Goal: Information Seeking & Learning: Learn about a topic

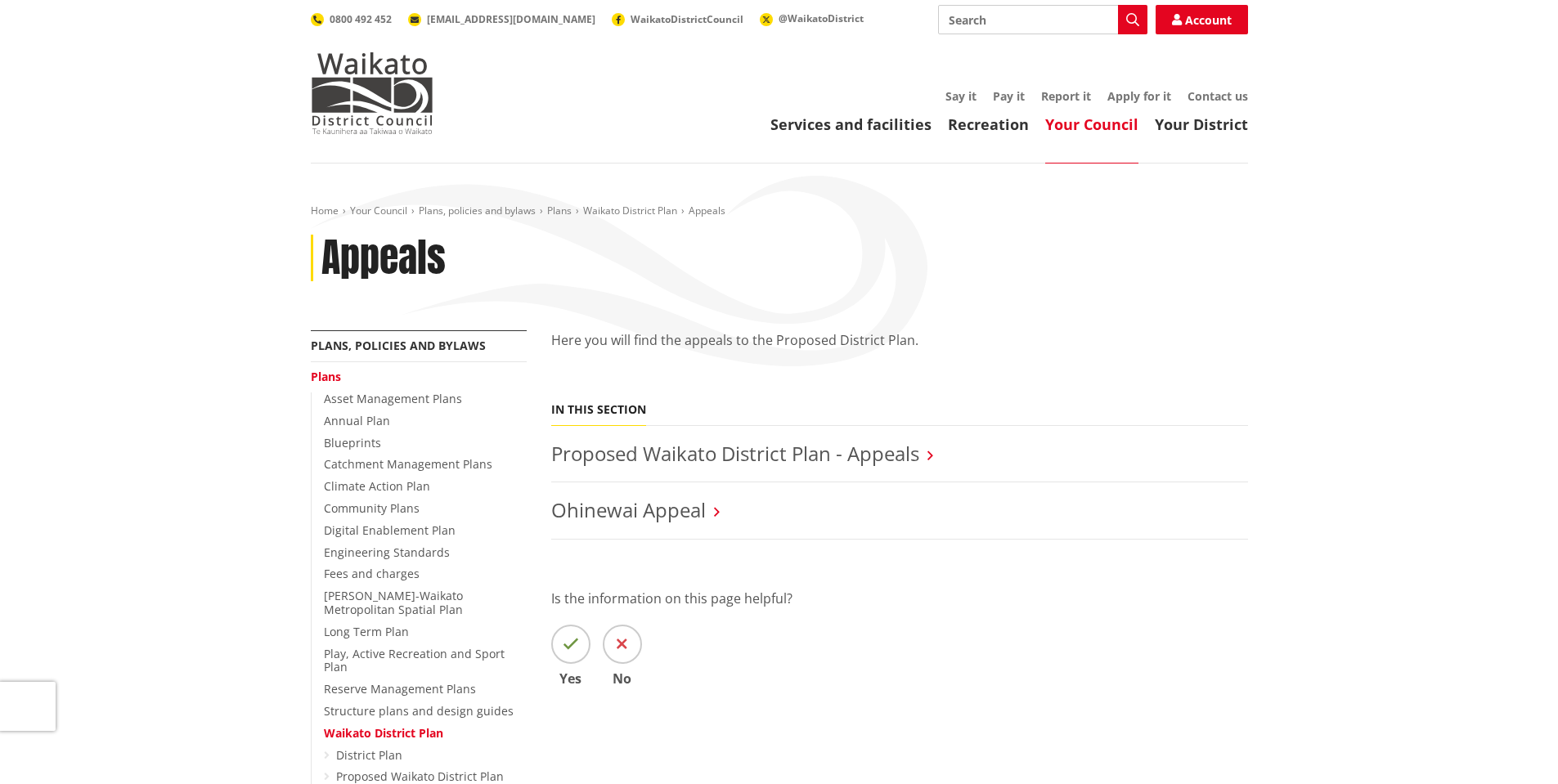
click at [819, 455] on link "Proposed Waikato District Plan - Appeals" at bounding box center [735, 453] width 368 height 27
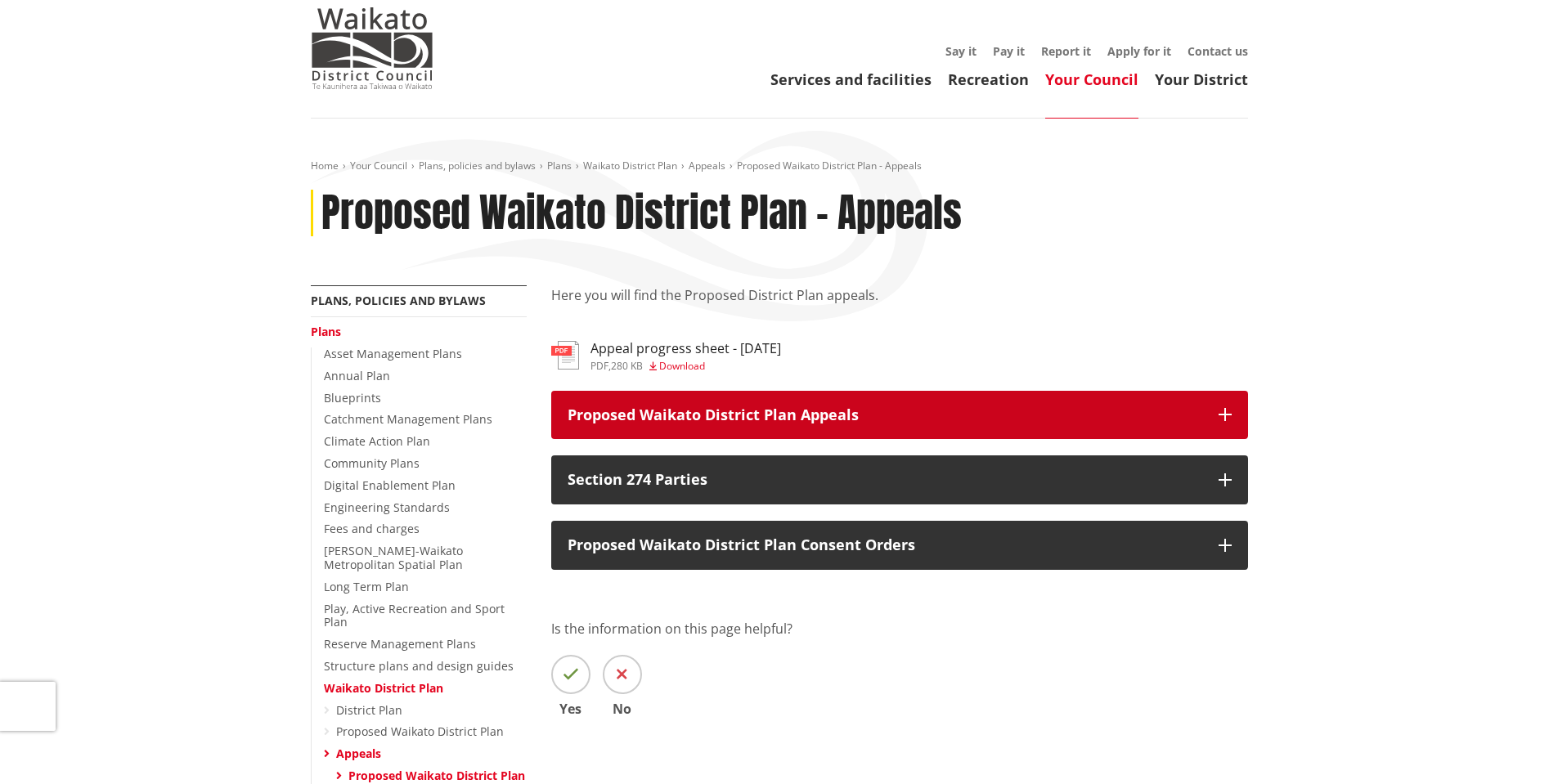
scroll to position [82, 0]
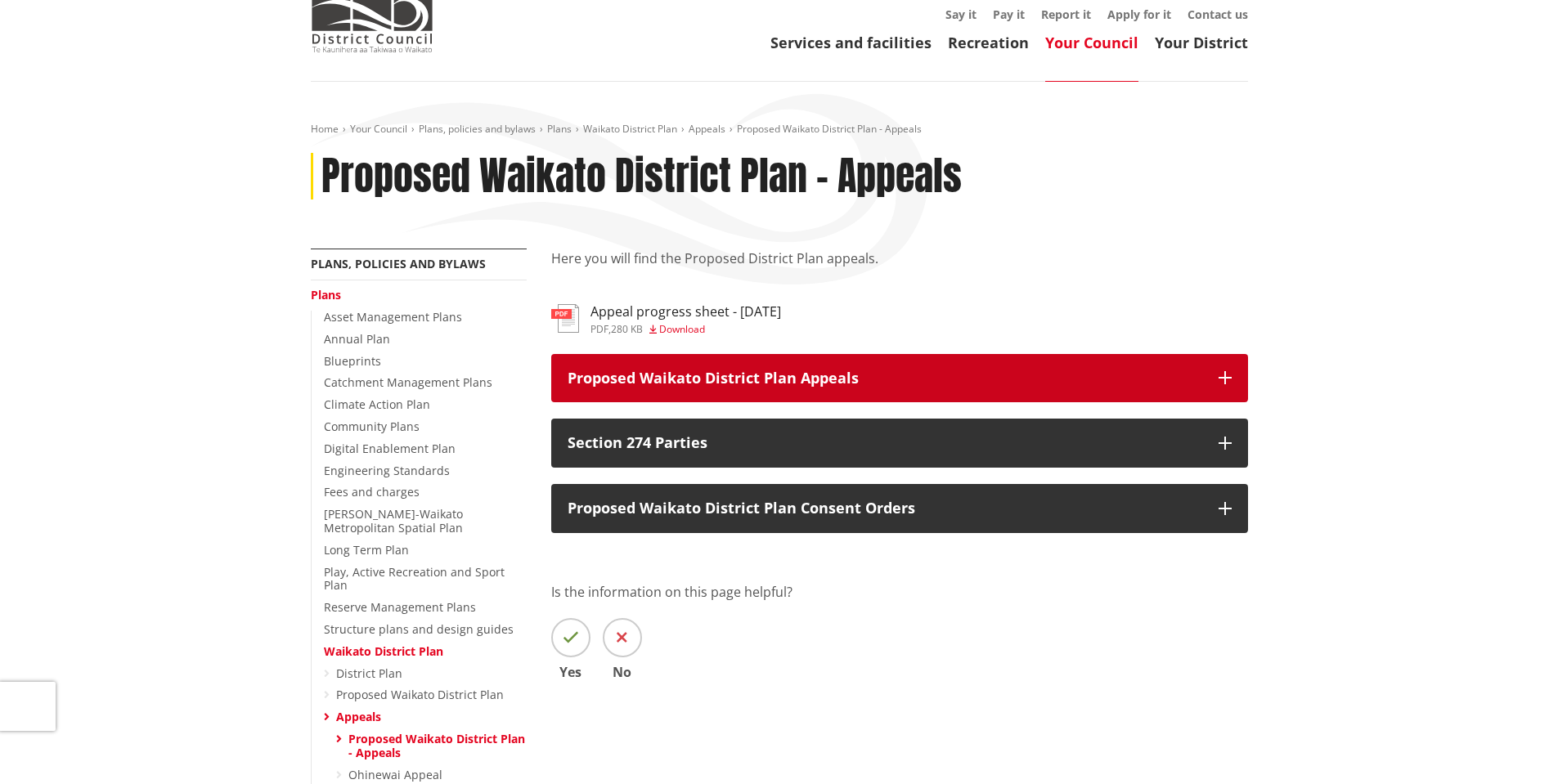
click at [875, 380] on p "Proposed Waikato District Plan Appeals" at bounding box center [885, 379] width 634 height 16
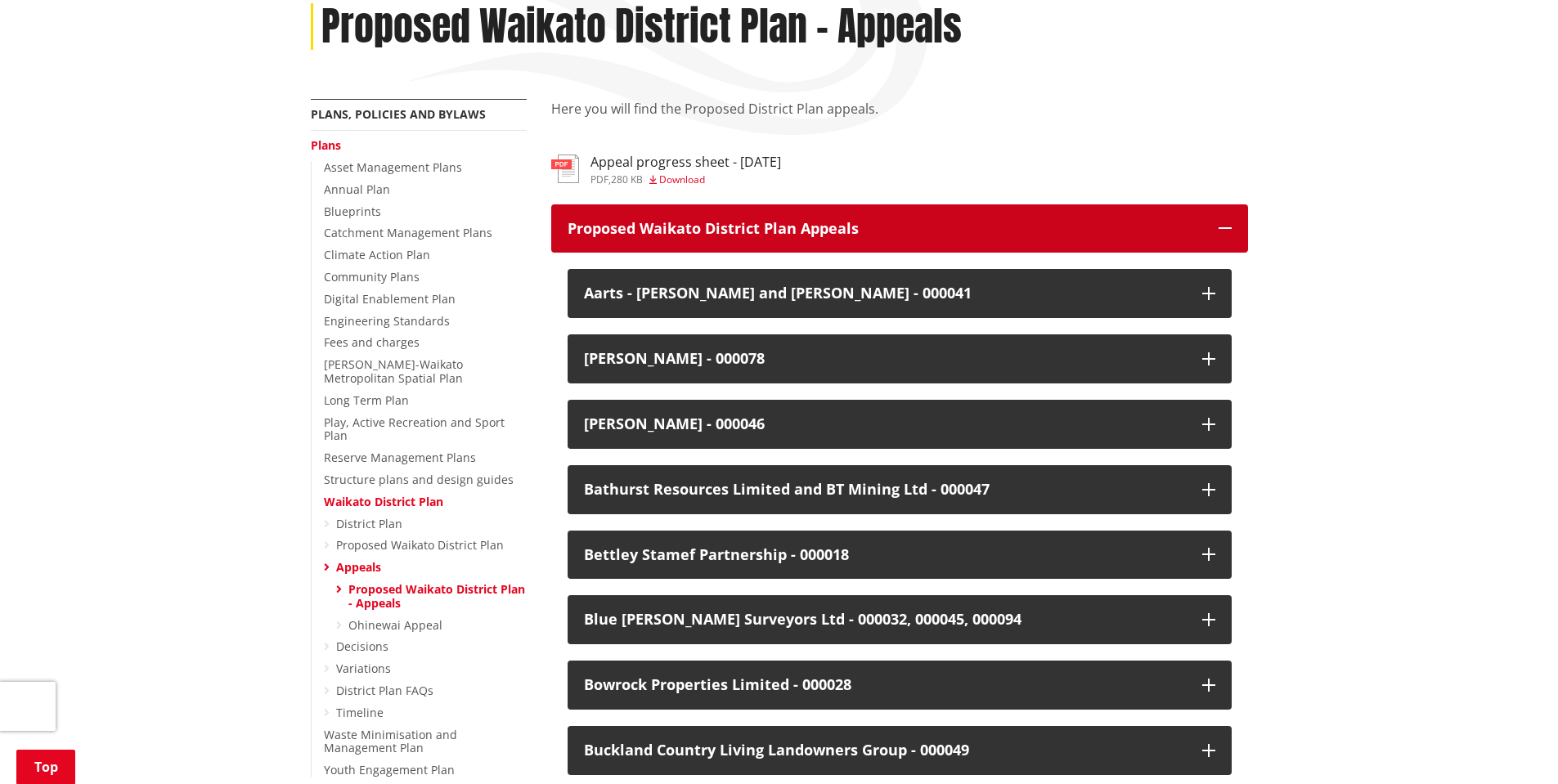
scroll to position [245, 0]
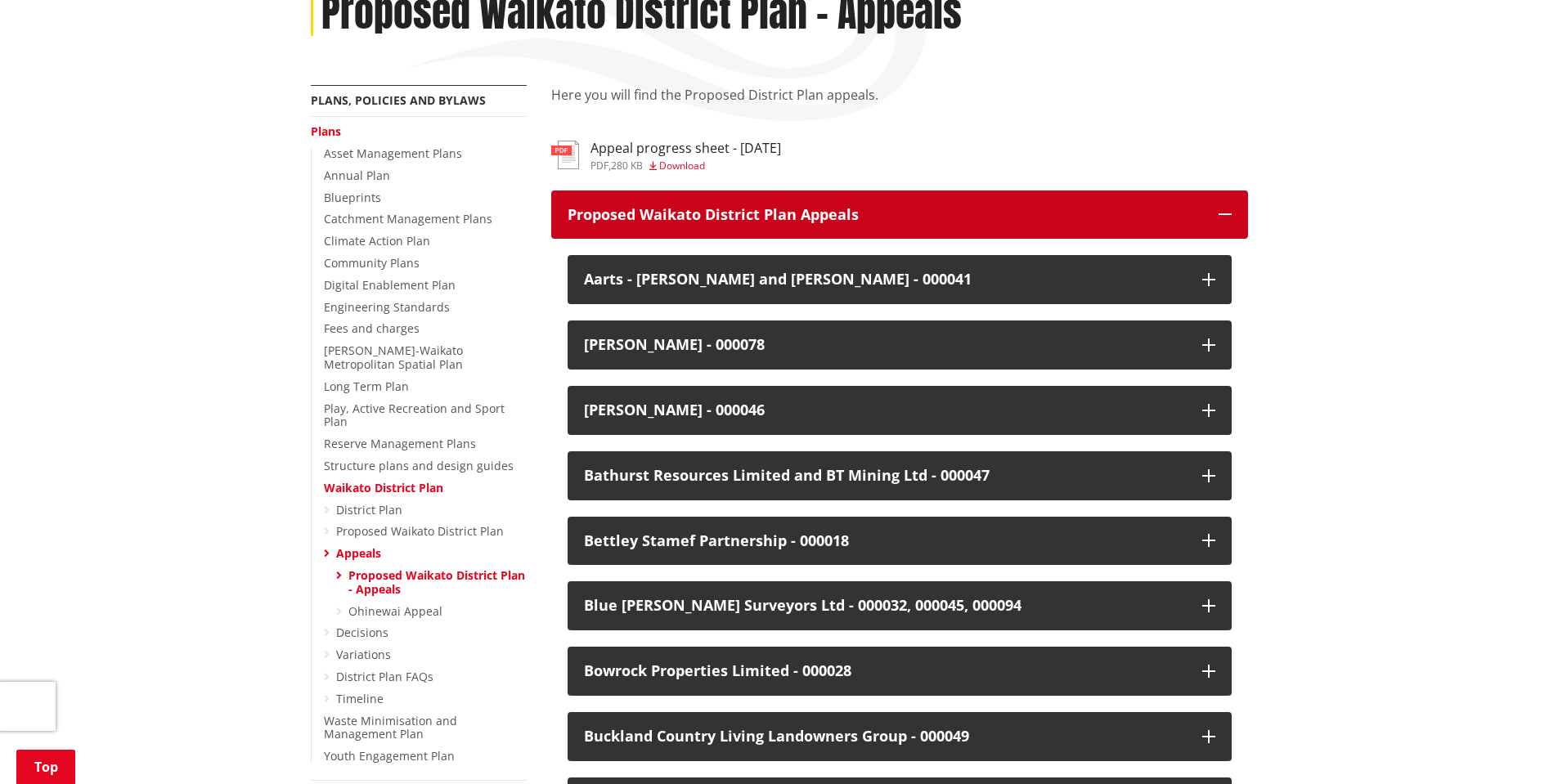
click at [906, 211] on p "Proposed Waikato District Plan Appeals" at bounding box center [885, 215] width 634 height 16
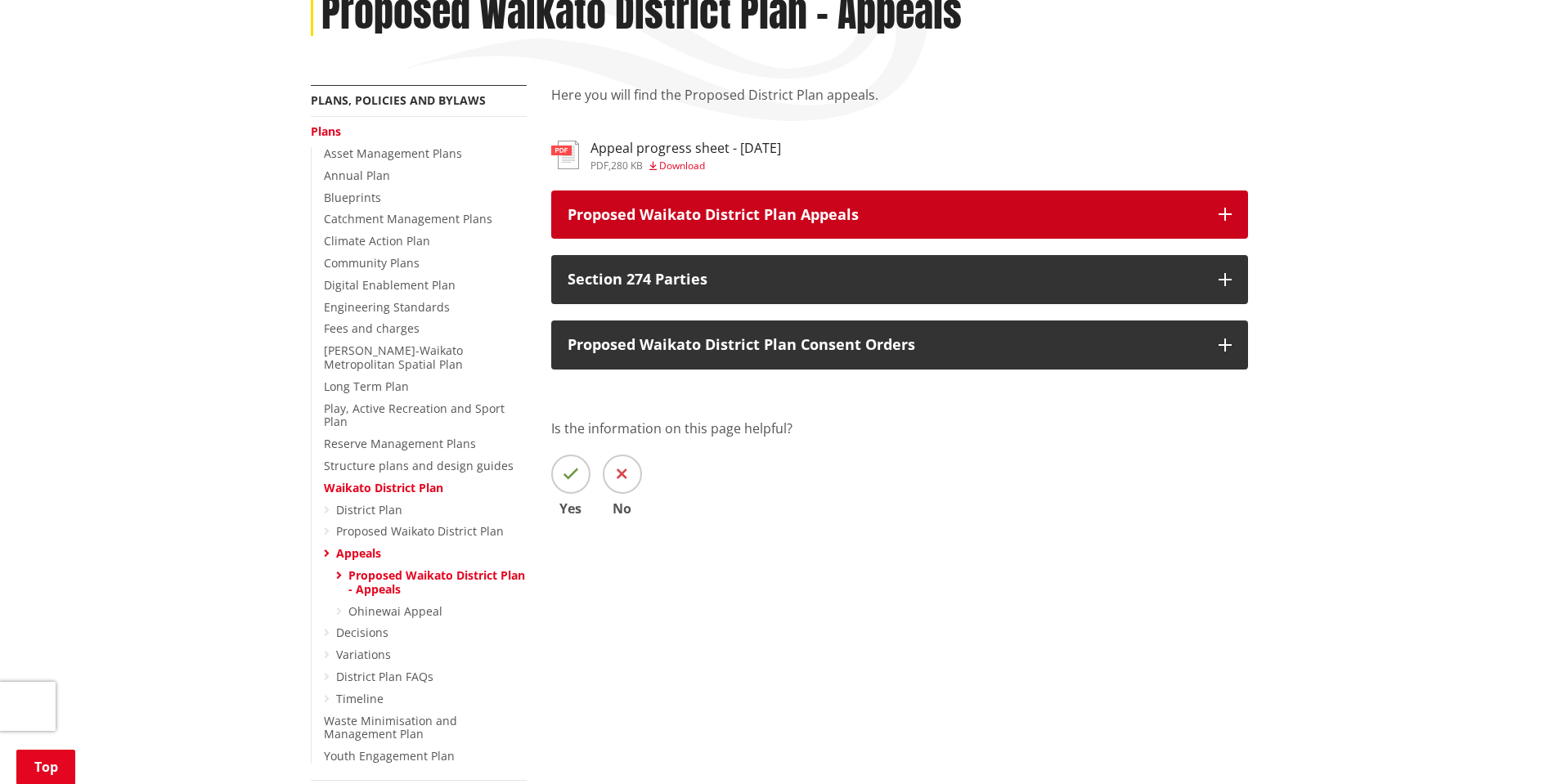
click at [846, 219] on p "Proposed Waikato District Plan Appeals" at bounding box center [885, 215] width 634 height 16
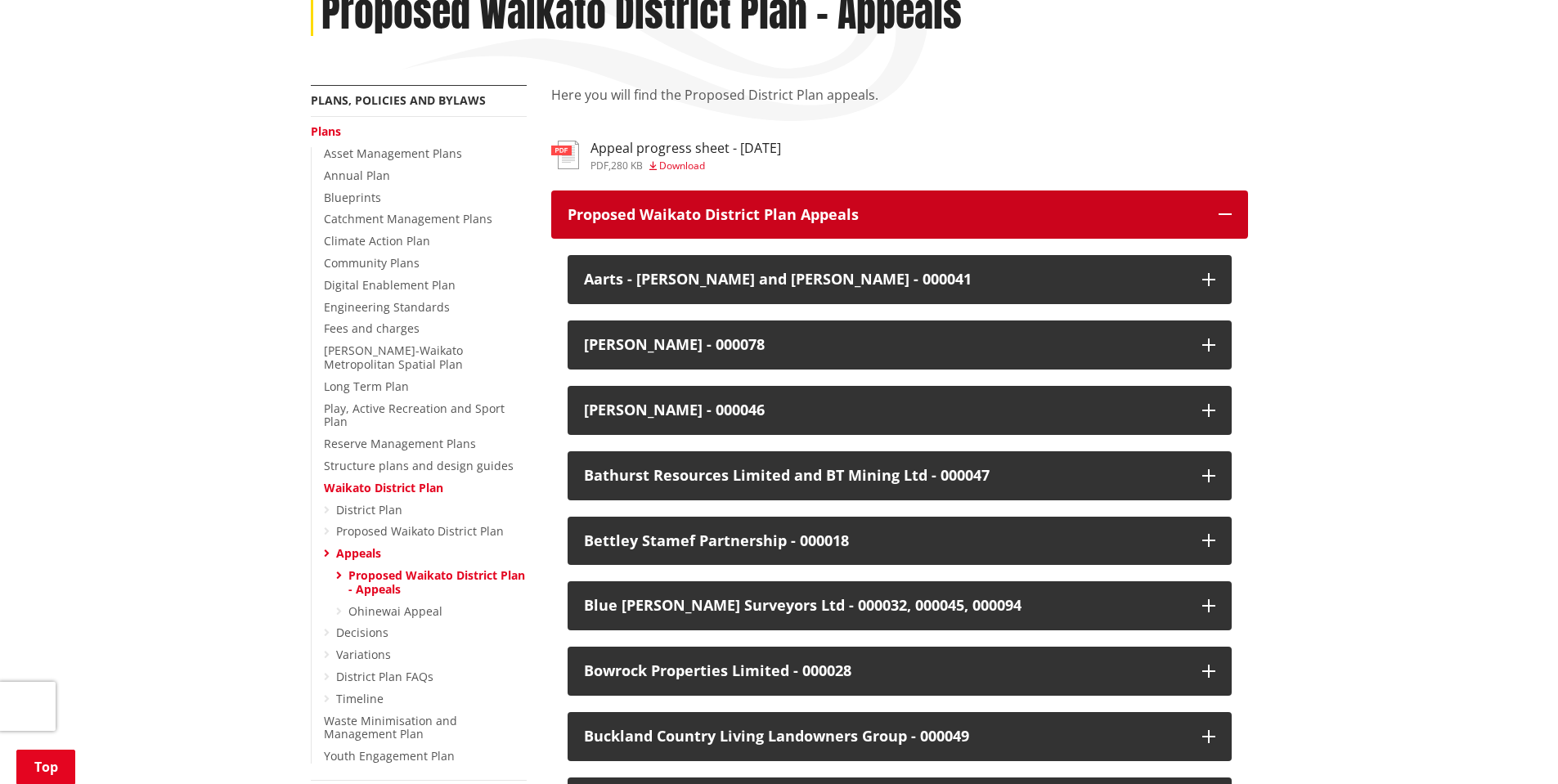
click at [941, 209] on p "Proposed Waikato District Plan Appeals" at bounding box center [885, 215] width 634 height 16
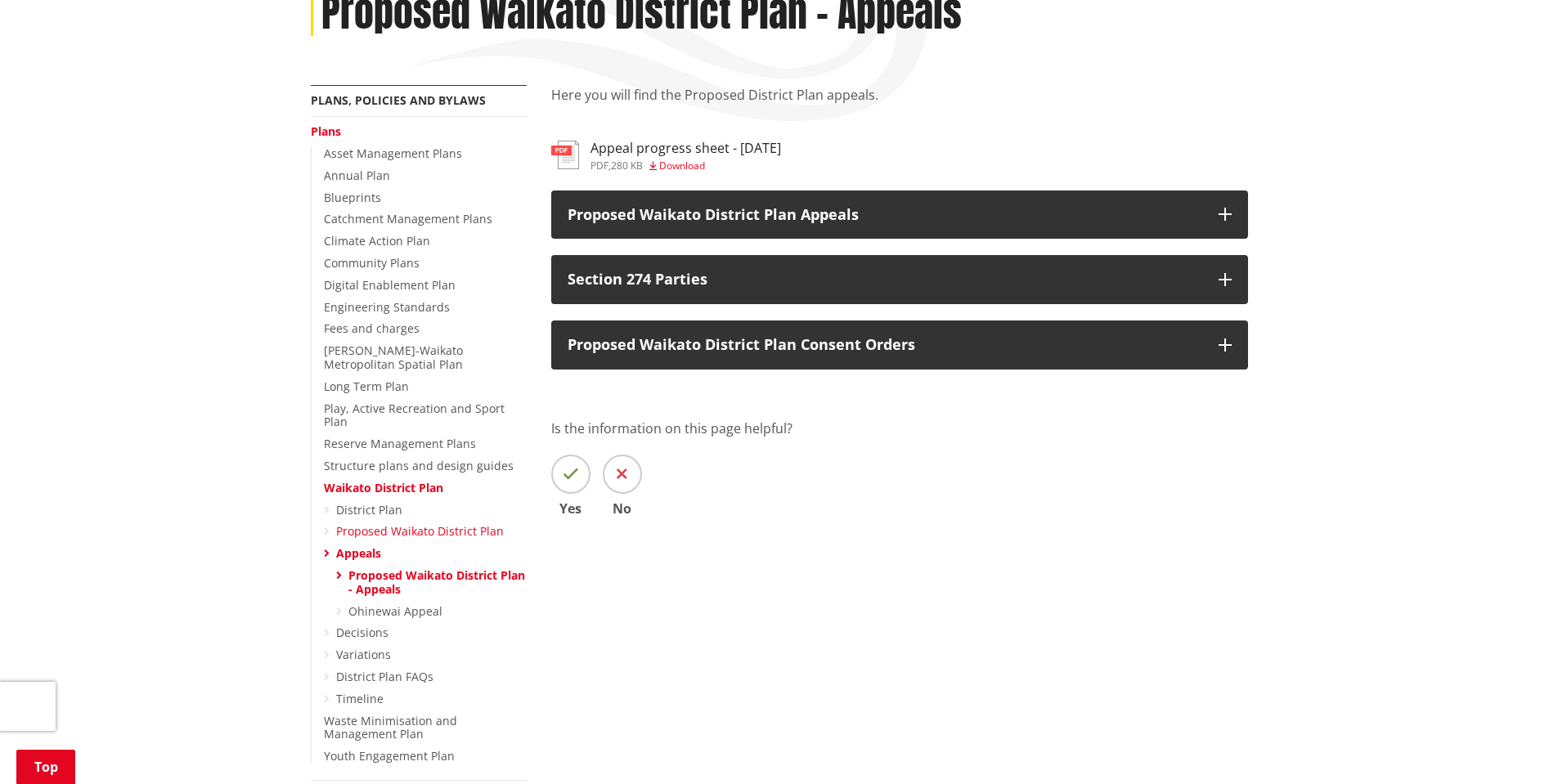
click at [391, 523] on link "Proposed Waikato District Plan" at bounding box center [420, 530] width 168 height 16
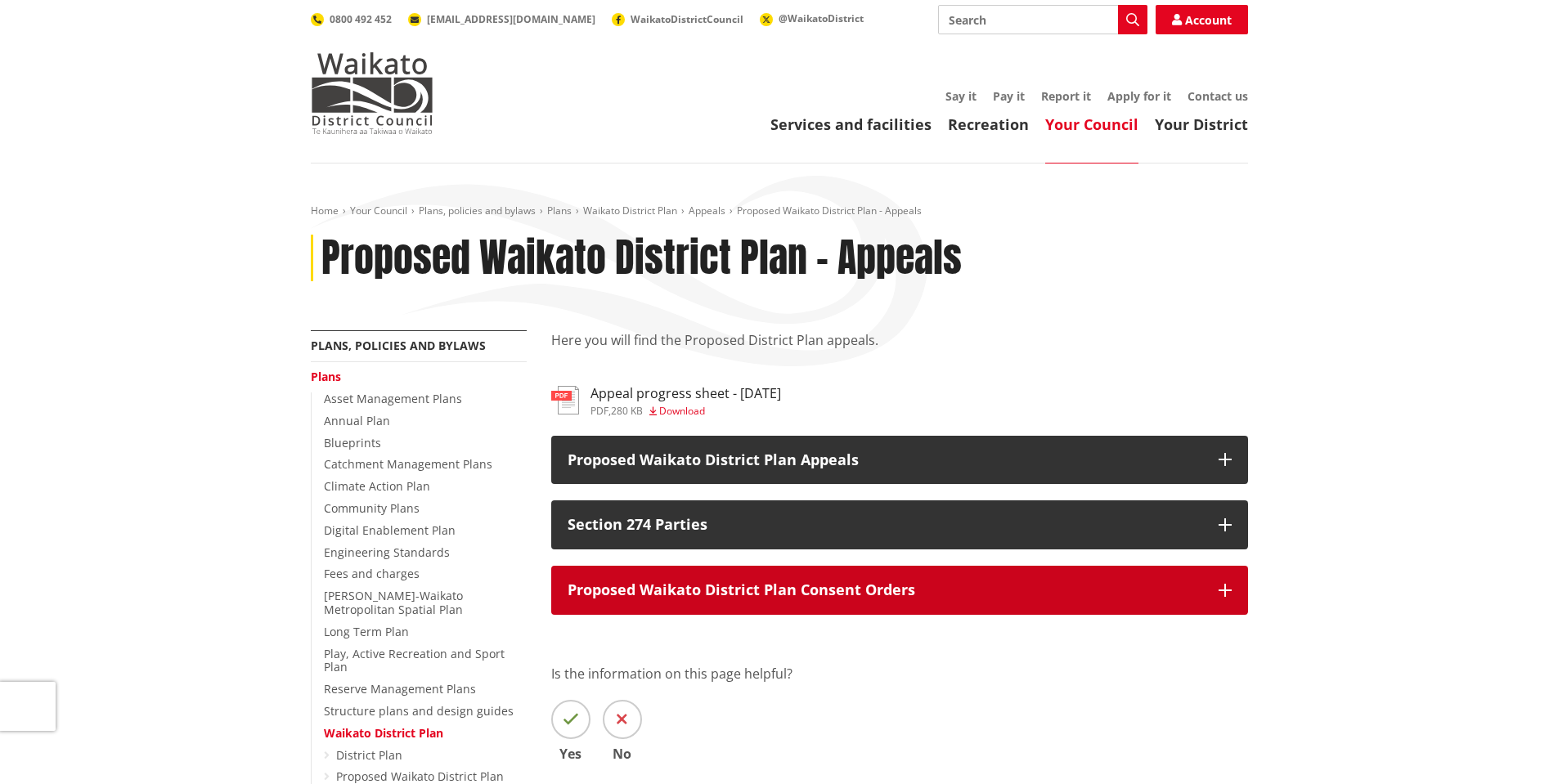
scroll to position [245, 0]
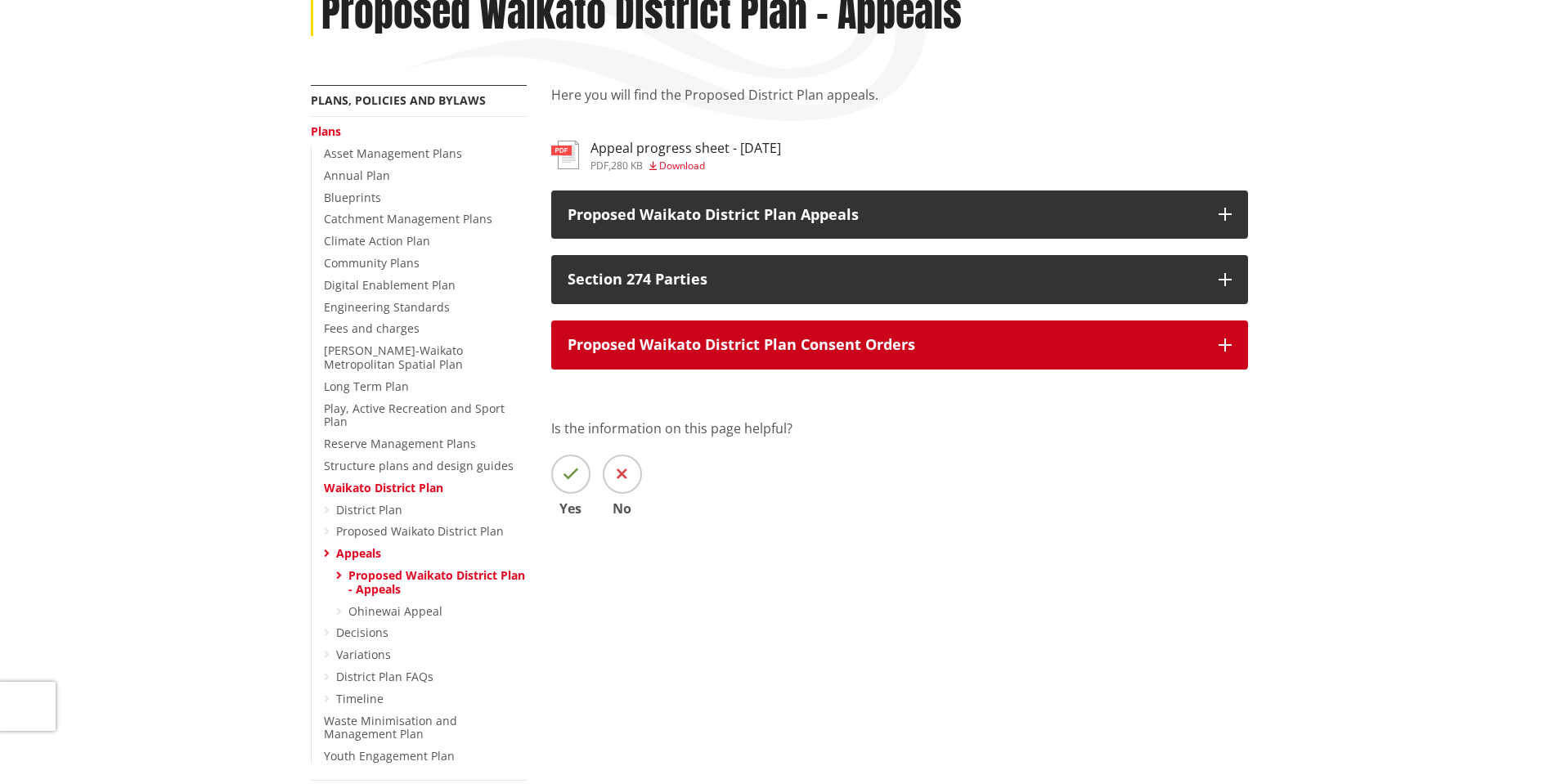
click at [711, 356] on button "Proposed Waikato District Plan Consent Orders" at bounding box center [900, 345] width 697 height 49
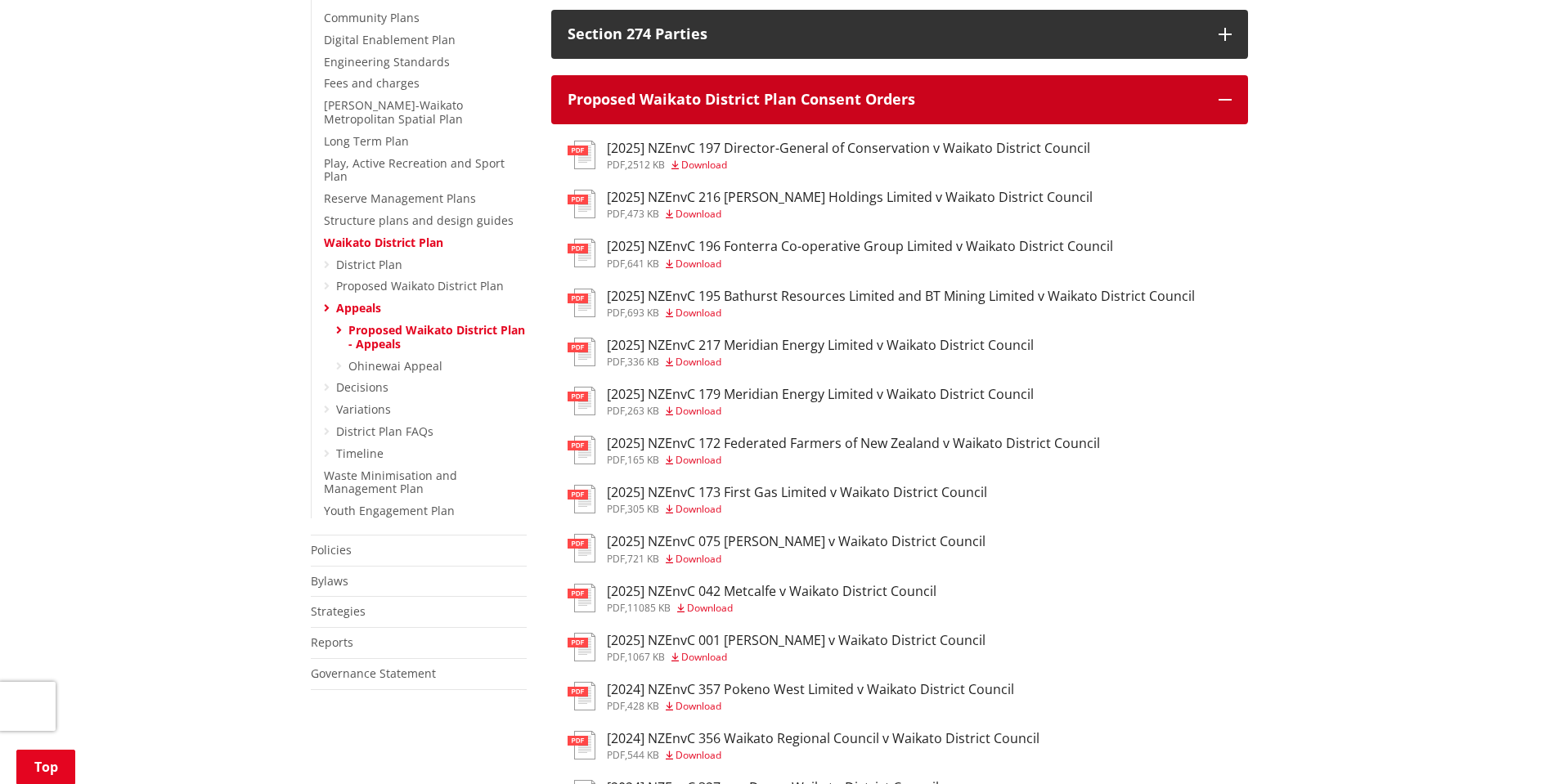
scroll to position [981, 0]
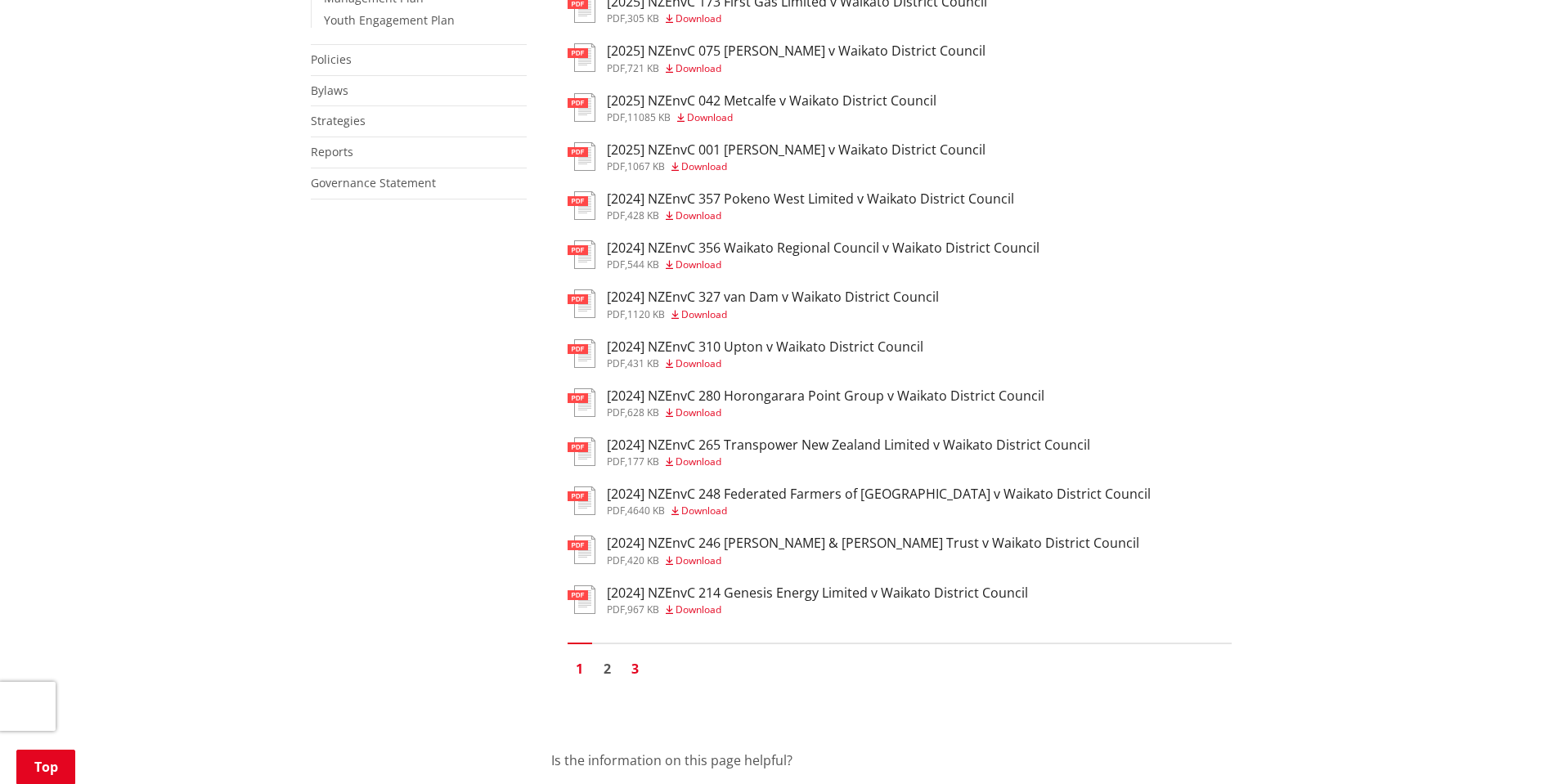
click at [637, 667] on link "3" at bounding box center [635, 669] width 25 height 25
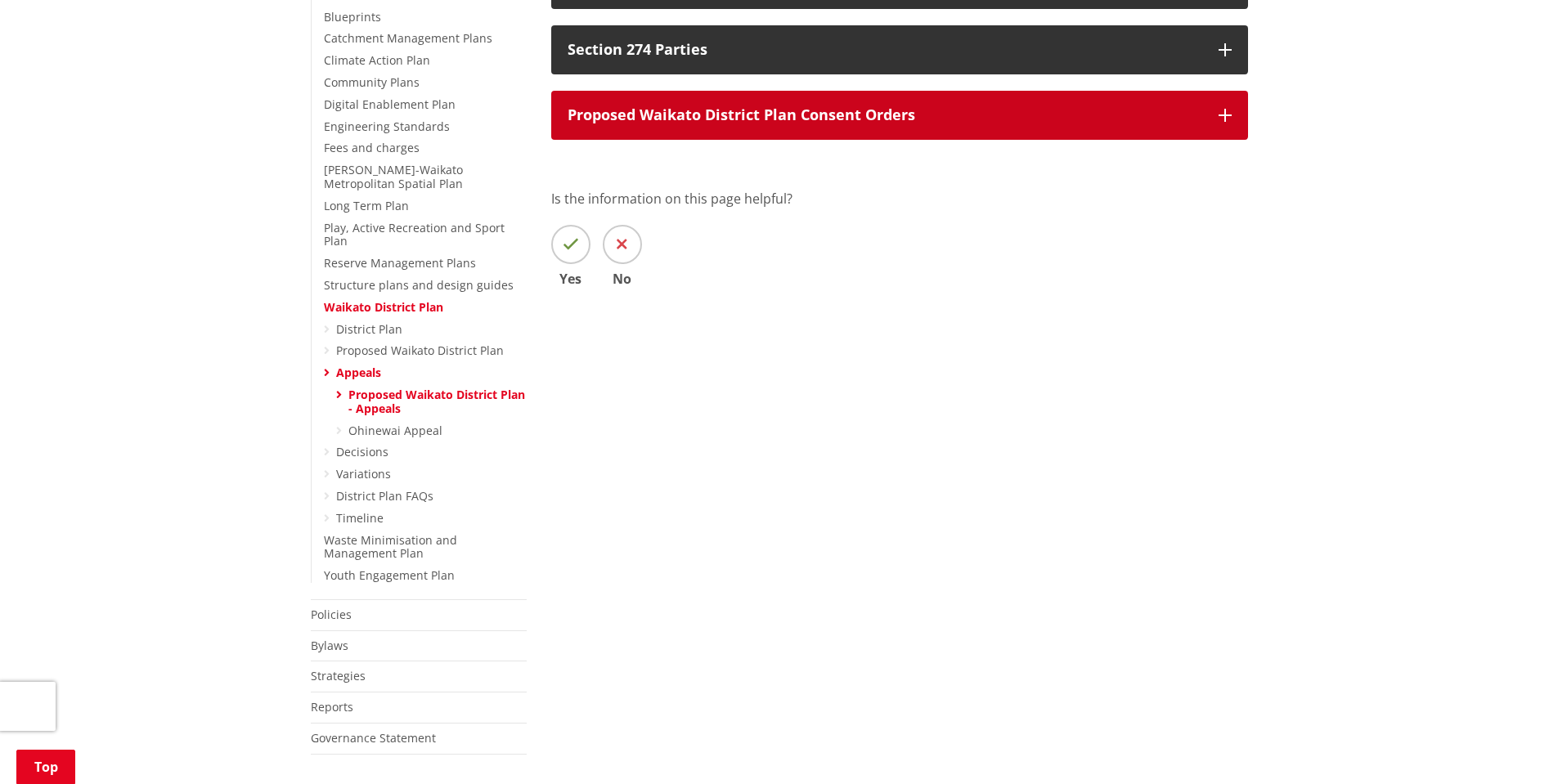
scroll to position [327, 0]
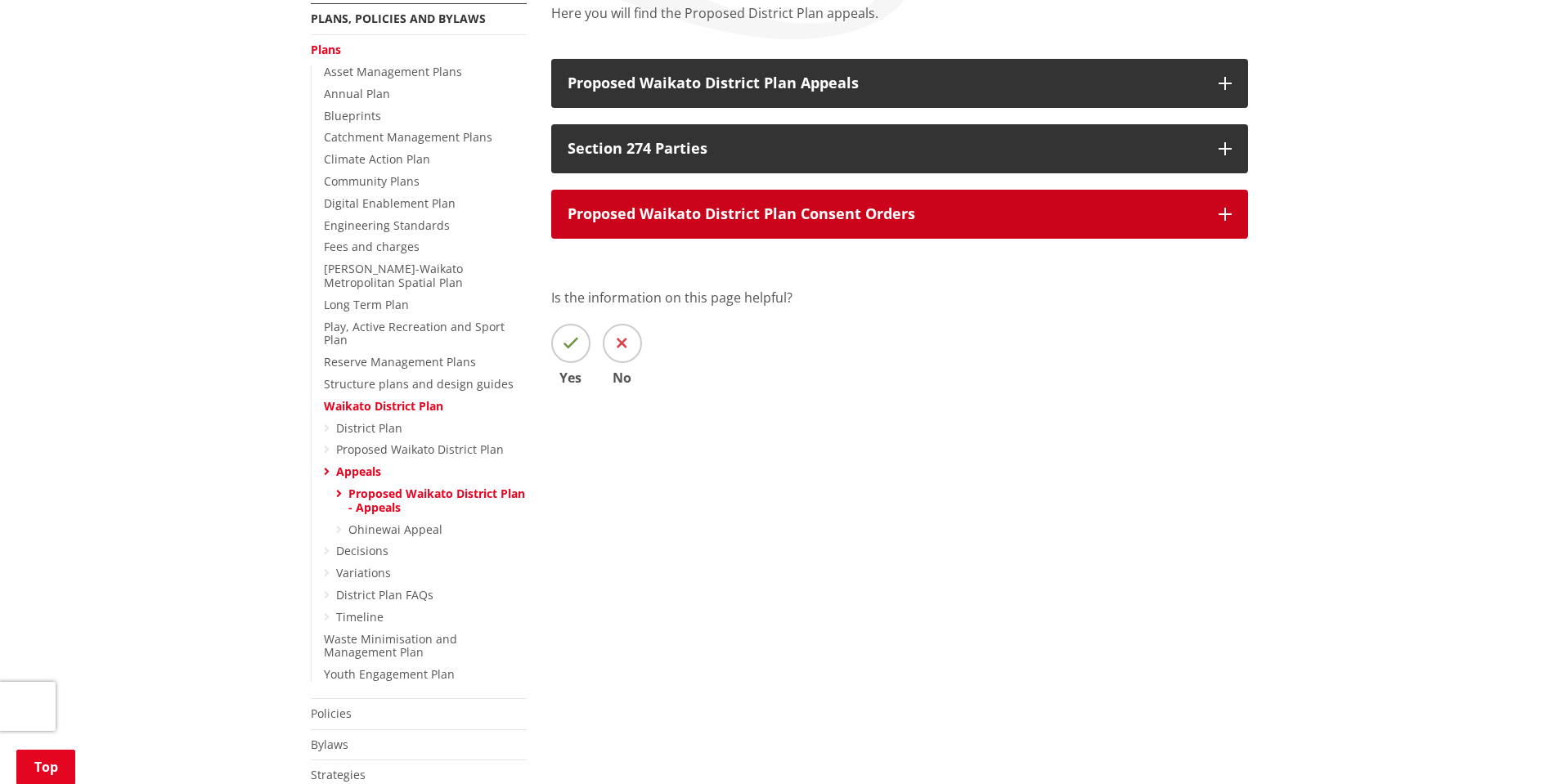
click at [809, 235] on button "Proposed Waikato District Plan Consent Orders" at bounding box center [900, 214] width 697 height 49
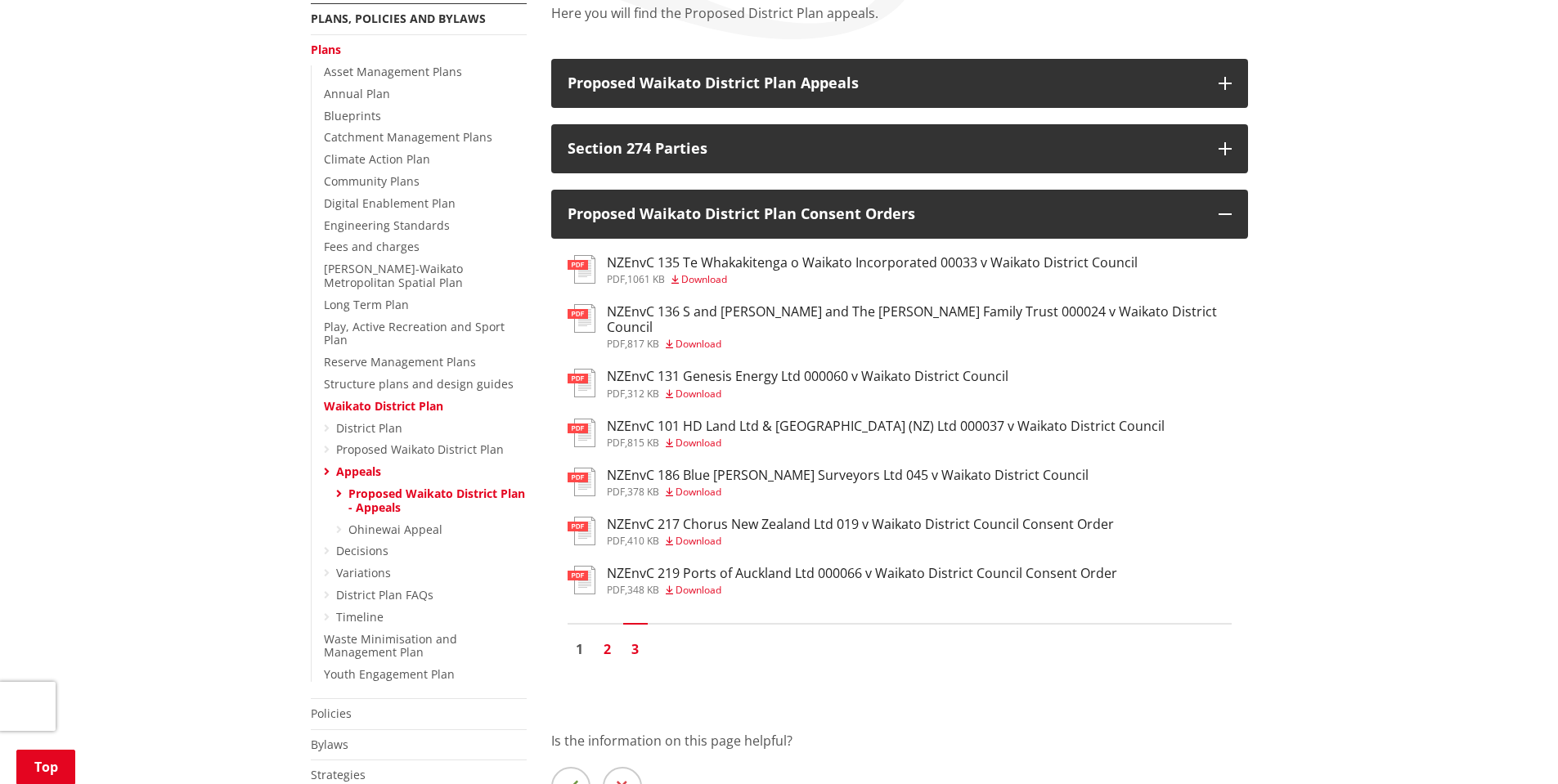
click at [611, 637] on link "2" at bounding box center [608, 649] width 25 height 25
